Goal: Task Accomplishment & Management: Use online tool/utility

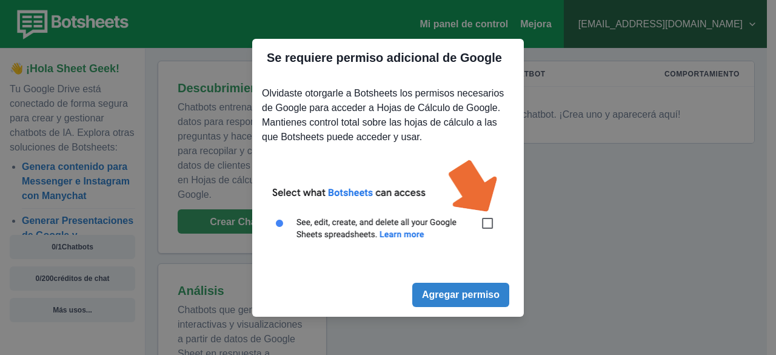
click at [488, 224] on img at bounding box center [388, 206] width 252 height 114
drag, startPoint x: 484, startPoint y: 289, endPoint x: 486, endPoint y: 282, distance: 7.1
click at [486, 284] on button "Agregar permiso" at bounding box center [460, 295] width 97 height 24
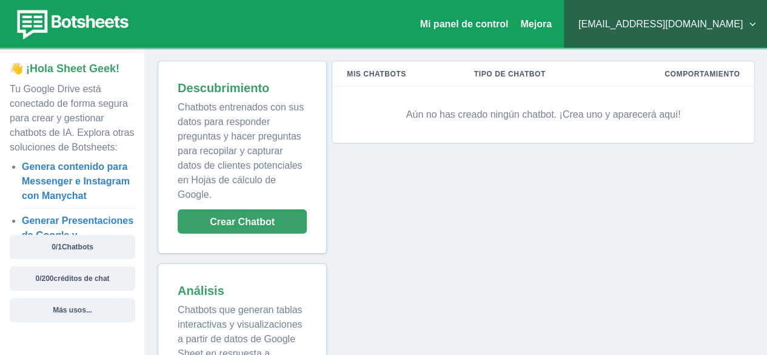
scroll to position [1, 0]
drag, startPoint x: 481, startPoint y: 109, endPoint x: 411, endPoint y: 110, distance: 70.3
click at [411, 110] on font "Aún no has creado ningún chatbot. ¡Crea uno y aparecerá aquí!" at bounding box center [543, 114] width 275 height 10
